Goal: Information Seeking & Learning: Learn about a topic

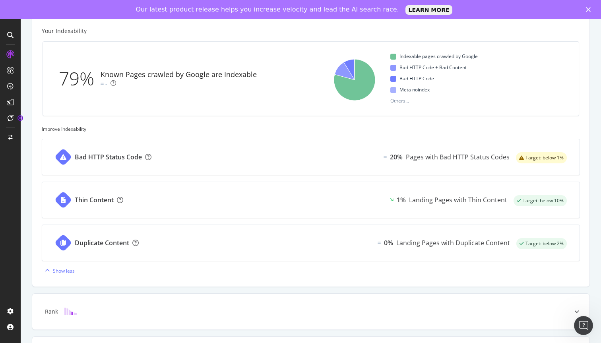
scroll to position [260, 0]
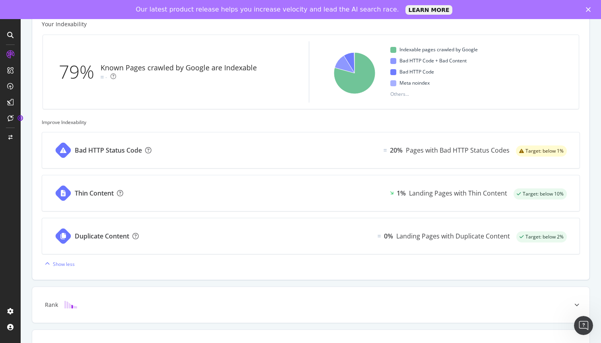
click at [187, 148] on div "Bad HTTP Status Code 20% Pages with Bad HTTP Status Codes Target: below 1%" at bounding box center [310, 150] width 537 height 36
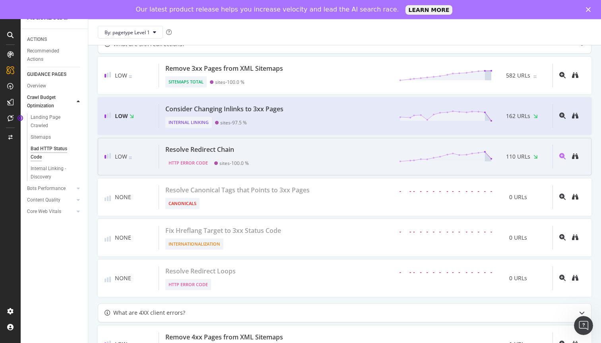
scroll to position [513, 0]
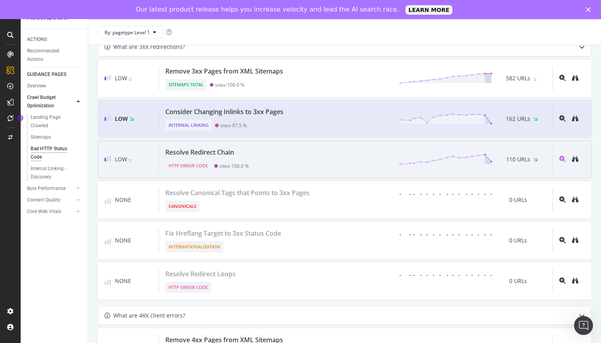
click at [319, 171] on div "Resolve Redirect Chain HTTP Error Code sites - 100.0 % 110 URLs" at bounding box center [355, 159] width 393 height 24
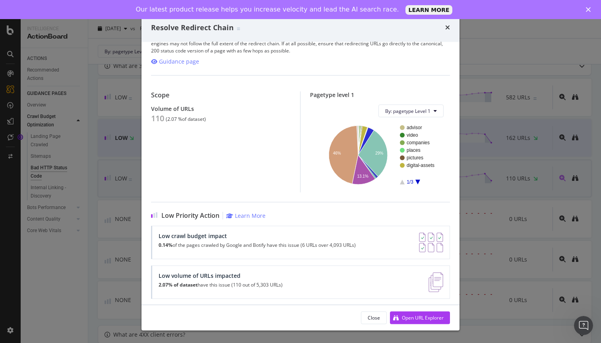
scroll to position [22, 0]
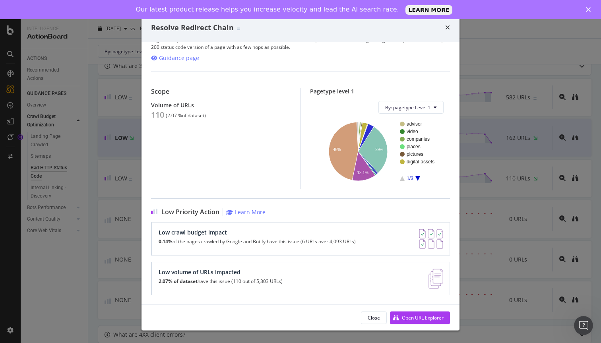
click at [114, 170] on div "Resolve Redirect Chain HTTP Error Code | When pages redirect multiple times bef…" at bounding box center [300, 171] width 601 height 343
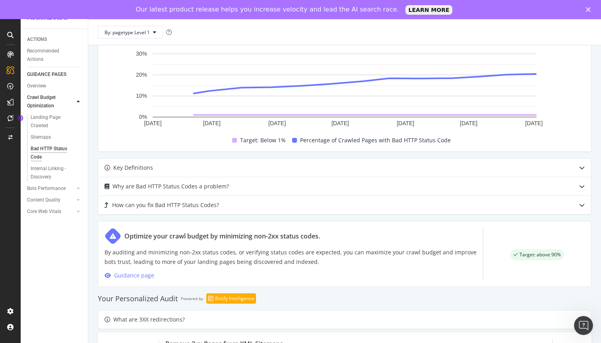
scroll to position [240, 0]
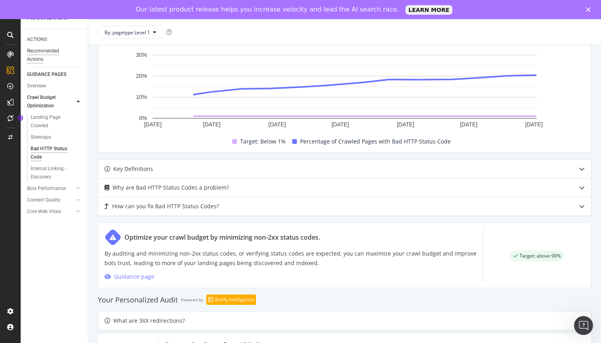
click at [42, 56] on div "Recommended Actions" at bounding box center [51, 55] width 48 height 17
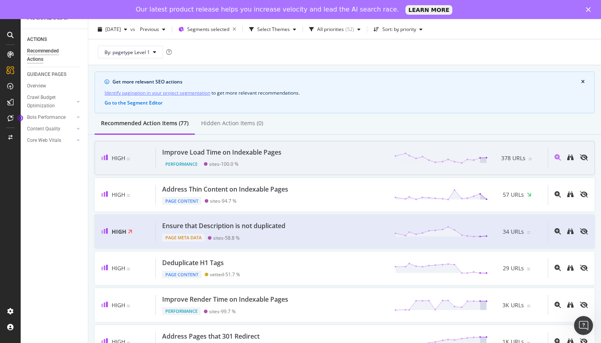
click at [325, 160] on div "Improve Load Time on Indexable Pages Performance sites - 100.0 % 378 URLs" at bounding box center [352, 158] width 392 height 20
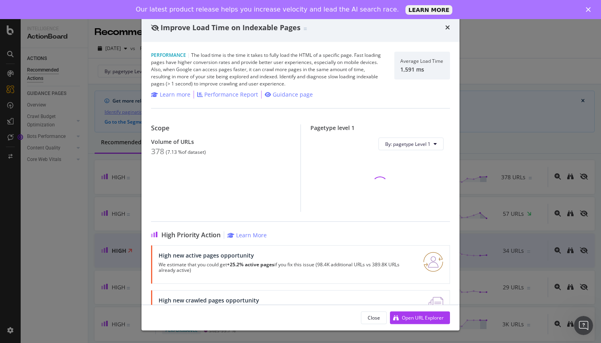
click at [476, 102] on div "Improve Load Time on Indexable Pages Performance | The load time is the time it…" at bounding box center [300, 171] width 601 height 343
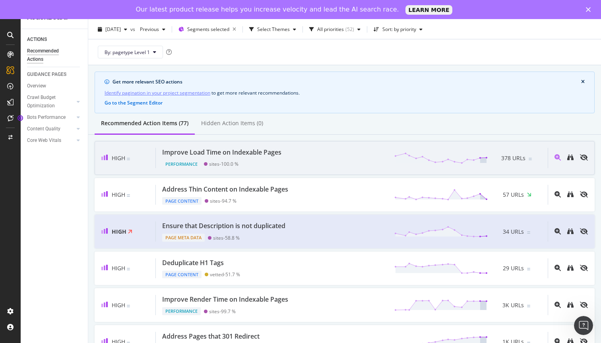
click at [320, 162] on div "Improve Load Time on Indexable Pages Performance sites - 100.0 % 378 URLs" at bounding box center [352, 158] width 392 height 20
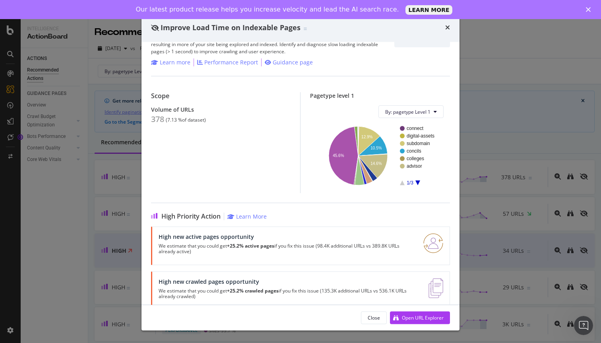
scroll to position [47, 0]
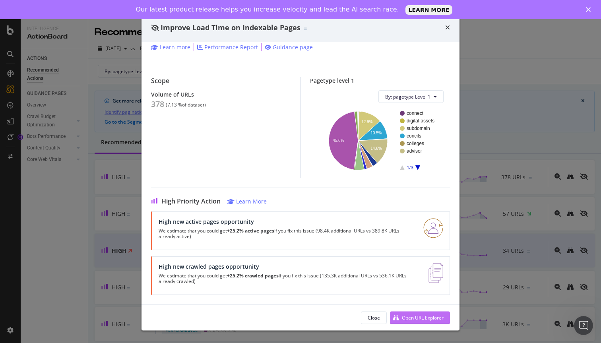
click at [411, 316] on div "Open URL Explorer" at bounding box center [423, 317] width 42 height 7
click at [82, 109] on div "Improve Load Time on Indexable Pages Performance | The load time is the time it…" at bounding box center [300, 171] width 601 height 343
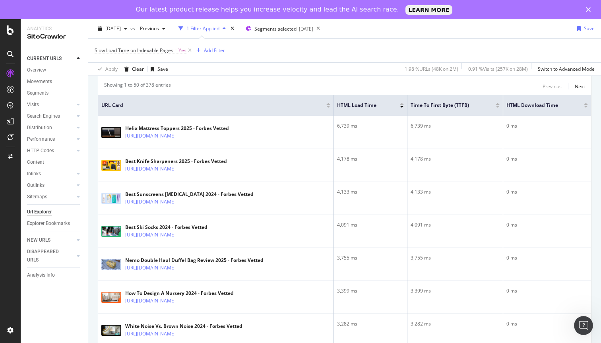
scroll to position [166, 0]
